Goal: Find specific page/section: Find specific page/section

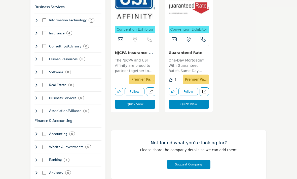
scroll to position [313, 0]
click at [77, 145] on h4 "Wealth & Investments" at bounding box center [66, 147] width 34 height 5
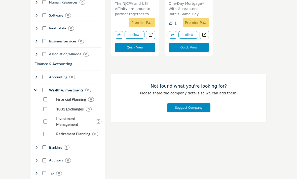
scroll to position [377, 0]
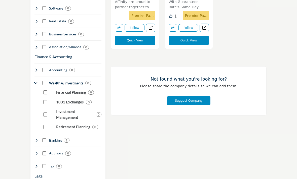
click at [89, 142] on div "Finance & Accounting Clear Accounting 0" at bounding box center [67, 110] width 67 height 118
click at [91, 137] on div "Banking 1" at bounding box center [67, 138] width 67 height 9
click at [37, 139] on icon at bounding box center [36, 141] width 4 height 4
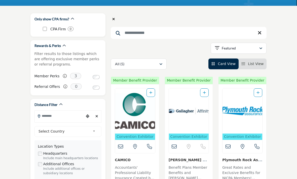
scroll to position [52, 0]
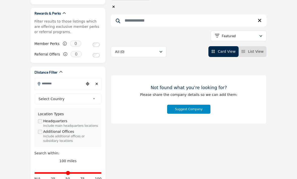
scroll to position [89, 0]
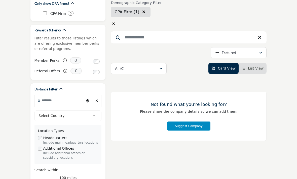
click at [69, 101] on input "Search Location" at bounding box center [60, 101] width 50 height 10
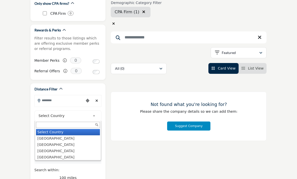
type input "*"
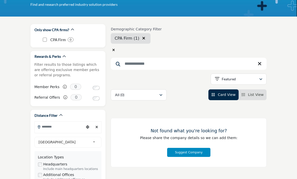
click at [54, 157] on div "Location Types" at bounding box center [68, 157] width 60 height 5
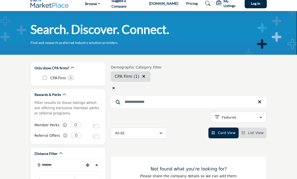
scroll to position [0, 0]
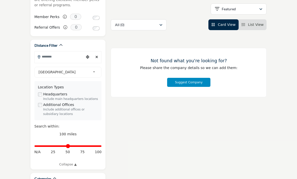
click at [63, 61] on input "Search Location" at bounding box center [60, 57] width 50 height 10
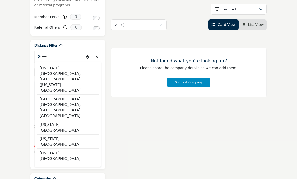
click at [62, 149] on li "[US_STATE], [GEOGRAPHIC_DATA]" at bounding box center [68, 155] width 63 height 13
type input "**********"
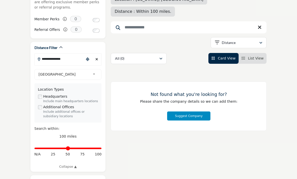
click at [57, 119] on div "Include additional offices or subsidiary locations" at bounding box center [70, 114] width 55 height 9
